Goal: Find contact information

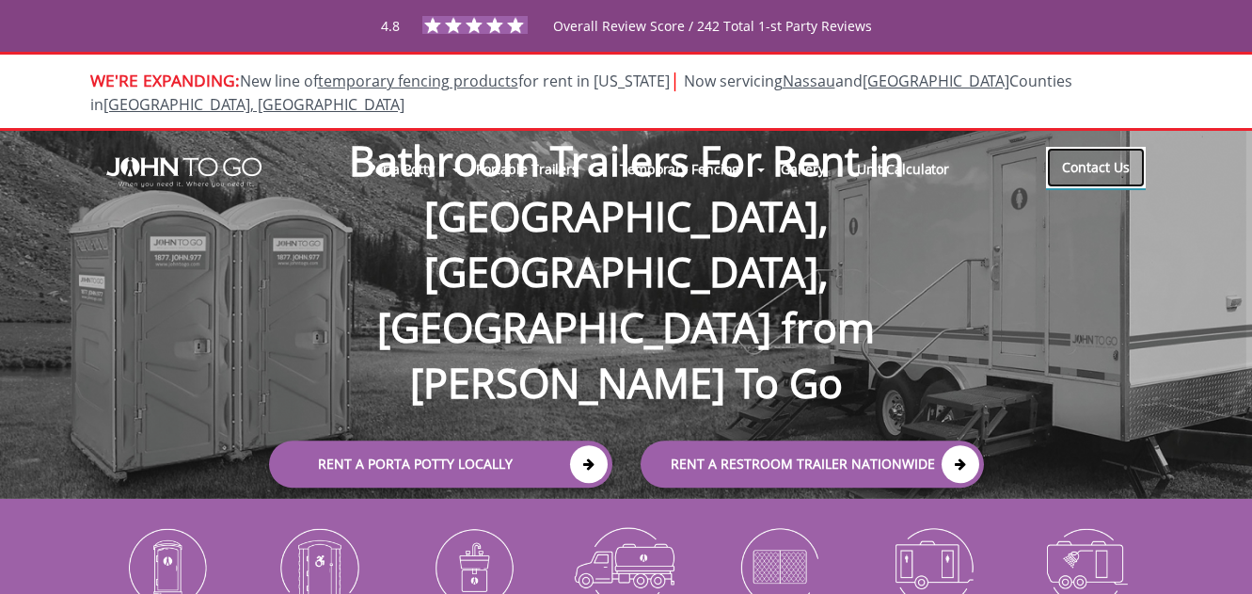
click at [1099, 147] on link "Contact Us" at bounding box center [1096, 167] width 100 height 41
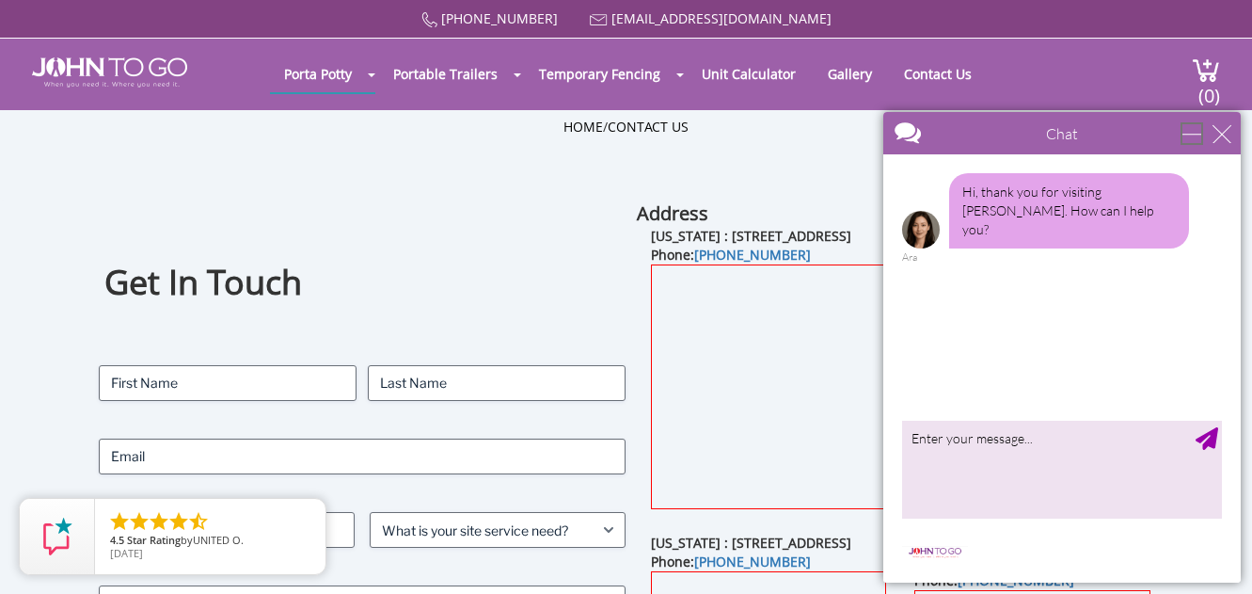
click at [1201, 138] on div "minimize" at bounding box center [1192, 133] width 19 height 19
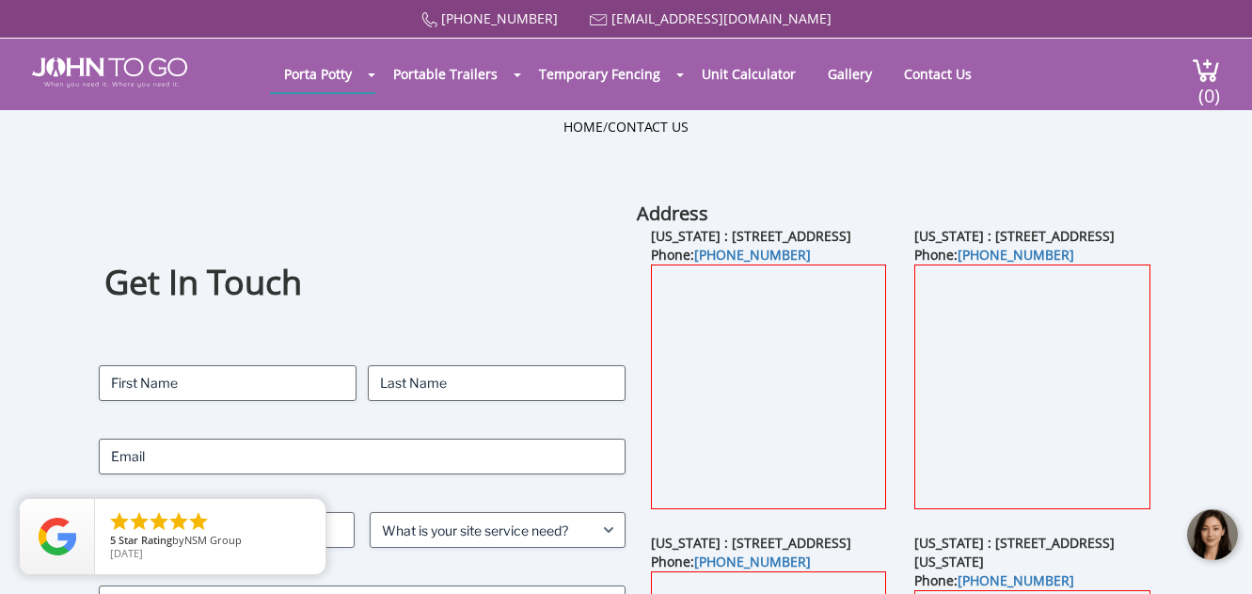
drag, startPoint x: 728, startPoint y: 232, endPoint x: 844, endPoint y: 231, distance: 115.7
click at [844, 231] on b "New Jersey : 21 Van Natta Drive, Ringwood, NJ 07456" at bounding box center [751, 236] width 200 height 18
drag, startPoint x: 844, startPoint y: 231, endPoint x: 802, endPoint y: 252, distance: 47.1
drag, startPoint x: 802, startPoint y: 252, endPoint x: 731, endPoint y: 237, distance: 72.2
click at [755, 243] on b "New Jersey : 21 Van Natta Drive, Ringwood, NJ 07456" at bounding box center [751, 236] width 200 height 18
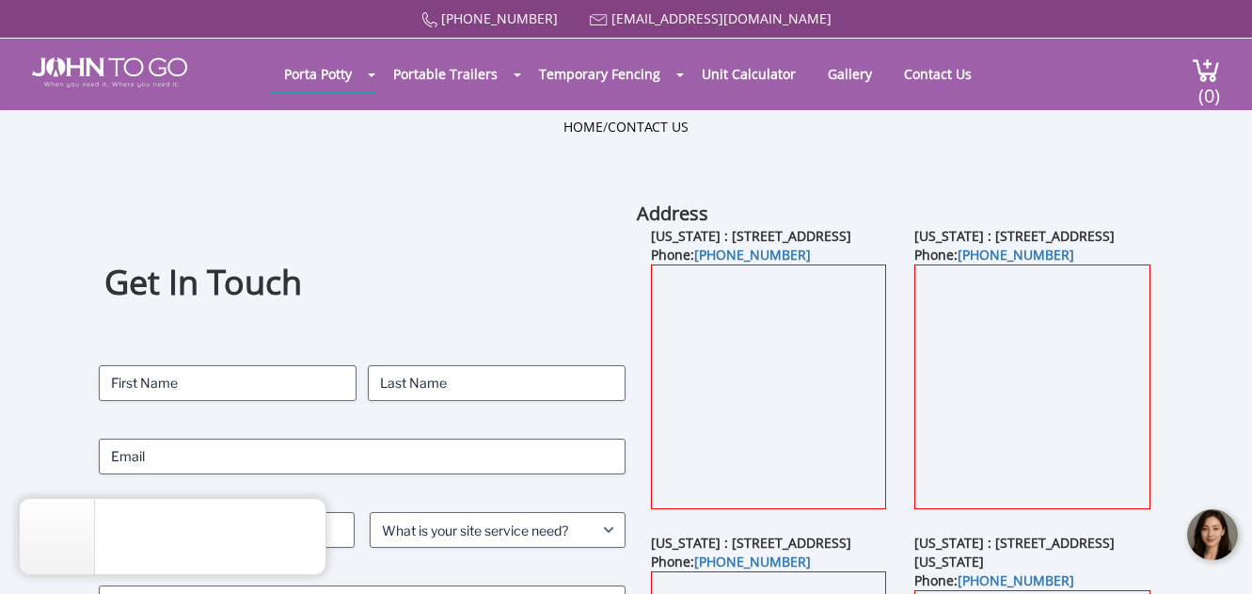
drag, startPoint x: 731, startPoint y: 237, endPoint x: 840, endPoint y: 231, distance: 109.3
click at [840, 231] on b "New Jersey : 21 Van Natta Drive, Ringwood, NJ 07456" at bounding box center [751, 236] width 200 height 18
copy b "21 Van Natta Drive"
drag, startPoint x: 651, startPoint y: 257, endPoint x: 712, endPoint y: 246, distance: 62.2
click at [712, 245] on b "New Jersey : 21 Van Natta Drive, Ringwood, NJ 07456" at bounding box center [751, 236] width 200 height 18
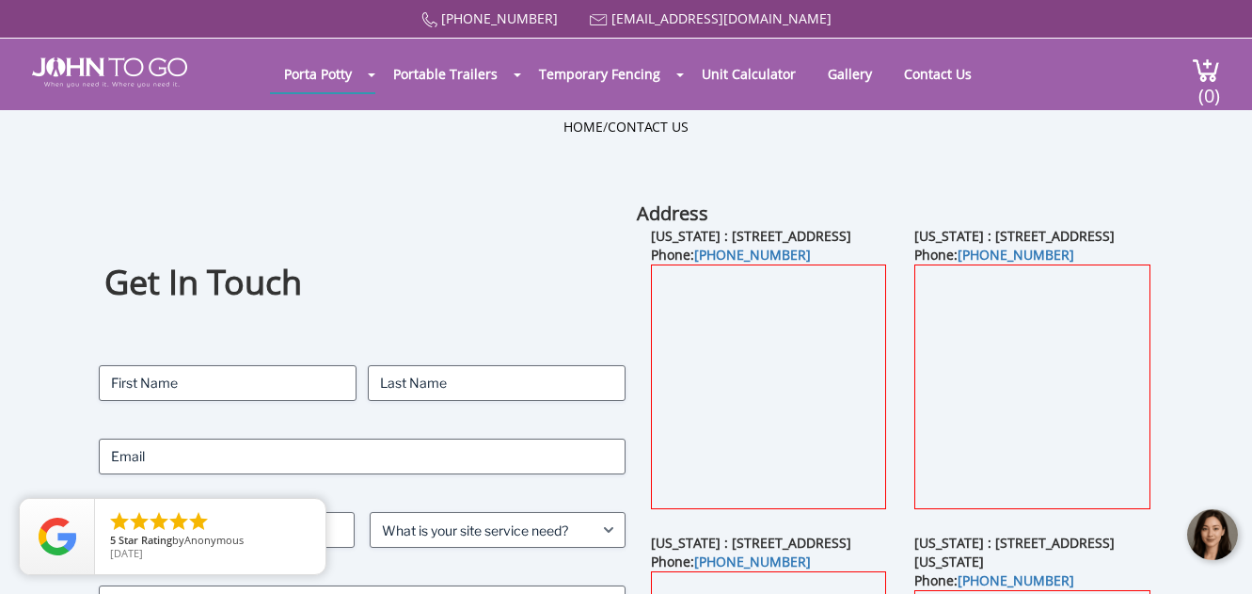
drag, startPoint x: 712, startPoint y: 246, endPoint x: 645, endPoint y: 253, distance: 67.2
click at [654, 245] on b "New Jersey : 21 Van Natta Drive, Ringwood, NJ 07456" at bounding box center [751, 236] width 200 height 18
drag, startPoint x: 662, startPoint y: 251, endPoint x: 713, endPoint y: 256, distance: 51.0
click at [713, 256] on div "New Jersey : 21 Van Natta Drive, Ringwood, NJ 07456 Phone: (845) 390-2301" at bounding box center [768, 380] width 263 height 307
copy b "Ringwood"
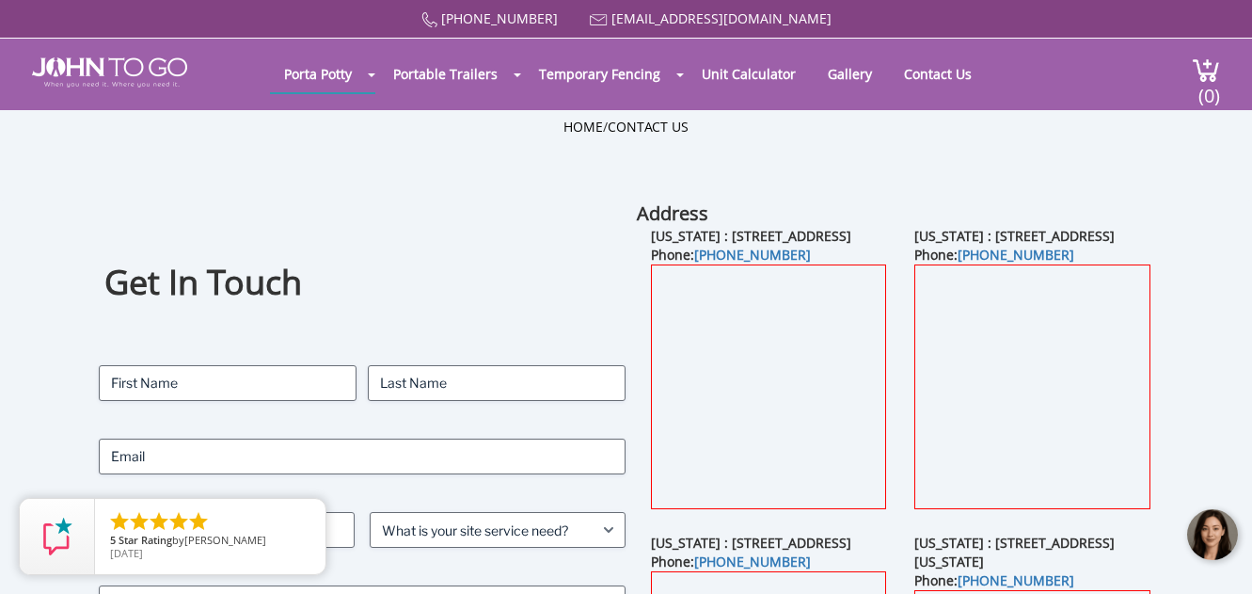
drag, startPoint x: 776, startPoint y: 252, endPoint x: 735, endPoint y: 258, distance: 41.8
click at [735, 258] on div "New Jersey : 21 Van Natta Drive, Ringwood, NJ 07456 Phone: (845) 390-2301" at bounding box center [768, 380] width 263 height 307
copy b "07456"
drag, startPoint x: 819, startPoint y: 269, endPoint x: 698, endPoint y: 278, distance: 121.7
click at [698, 278] on div "New Jersey : 21 Van Natta Drive, Ringwood, NJ 07456 Phone: (845) 390-2301" at bounding box center [768, 380] width 263 height 307
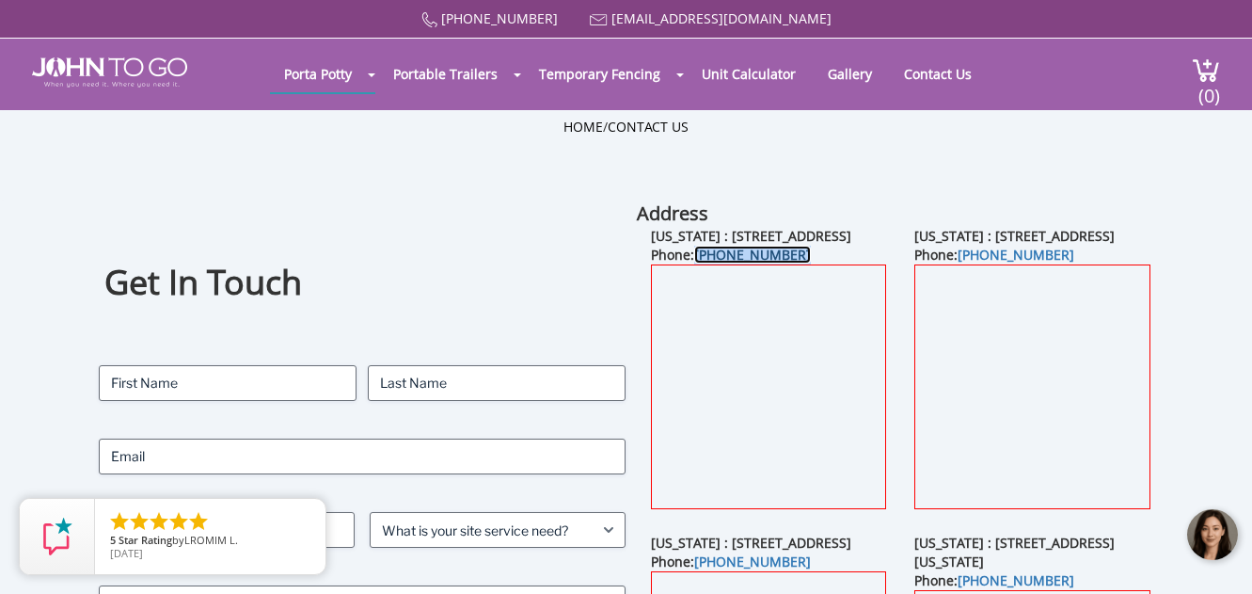
copy link "(845) 390-2301"
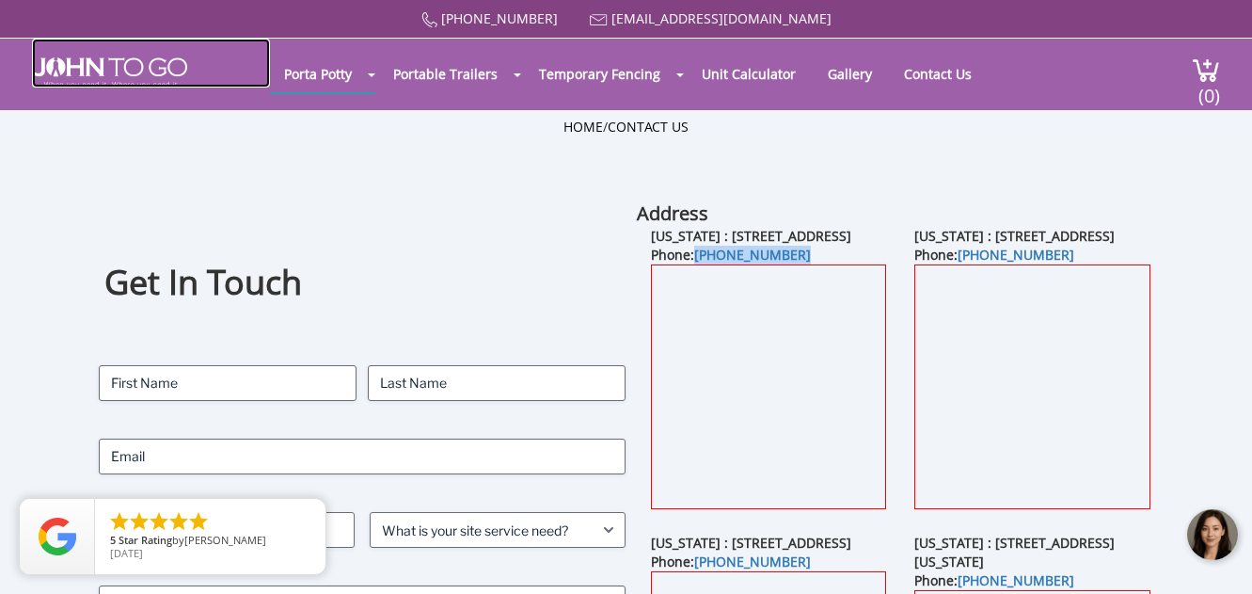
click at [129, 80] on img at bounding box center [109, 72] width 155 height 30
